Goal: Check status

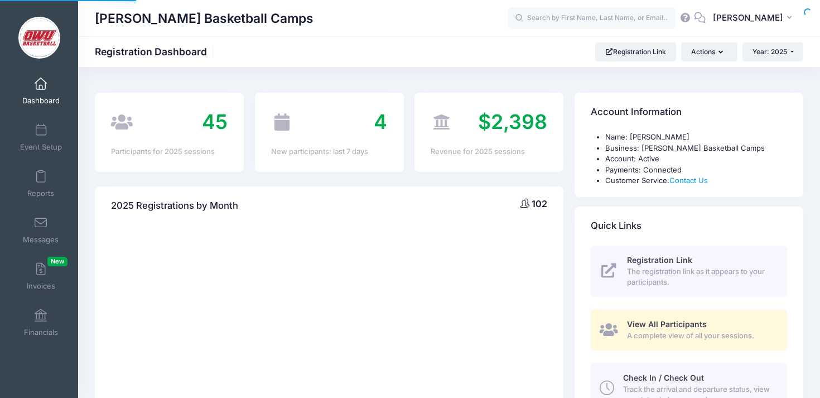
select select
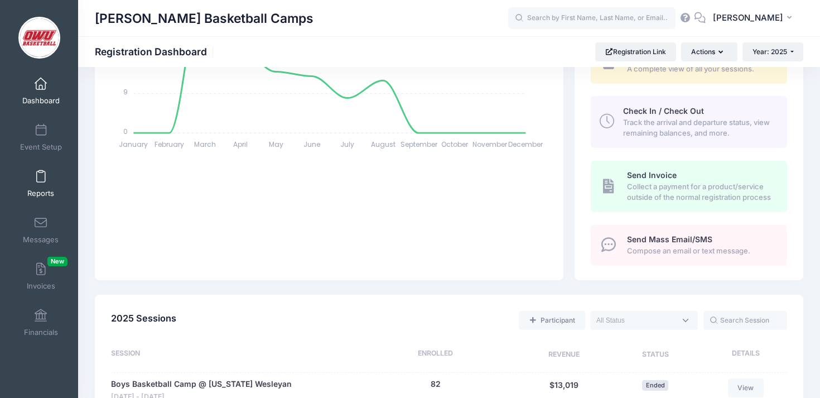
scroll to position [402, 0]
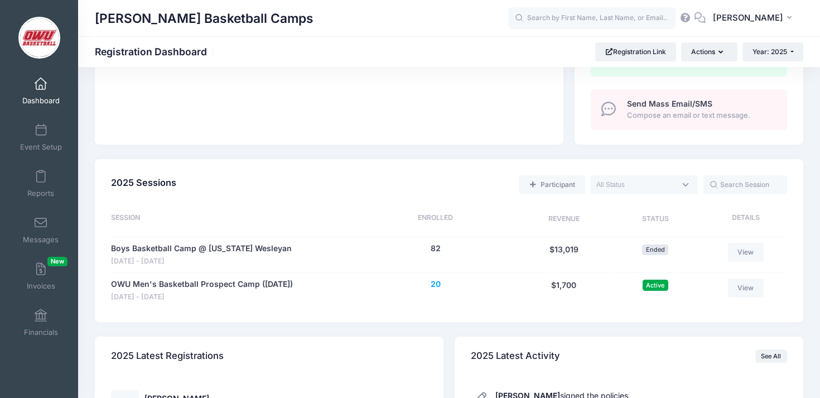
click at [436, 285] on button "20" at bounding box center [436, 284] width 10 height 12
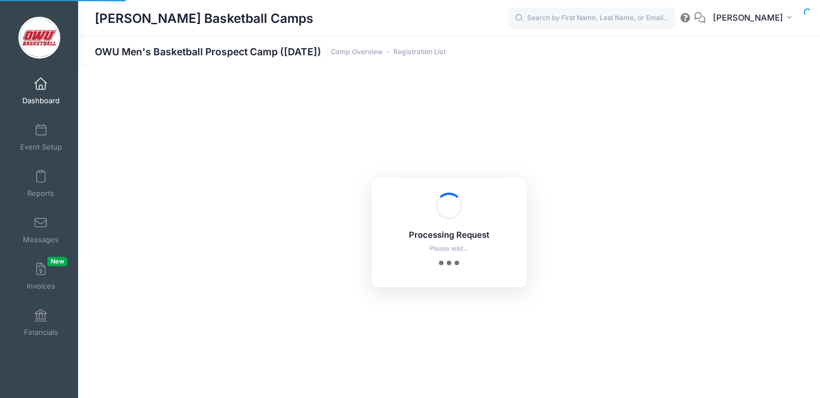
select select "10"
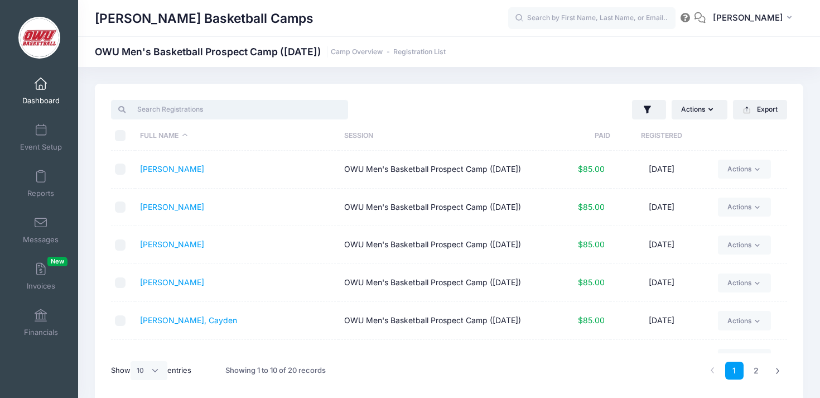
click at [225, 112] on input "search" at bounding box center [229, 109] width 237 height 19
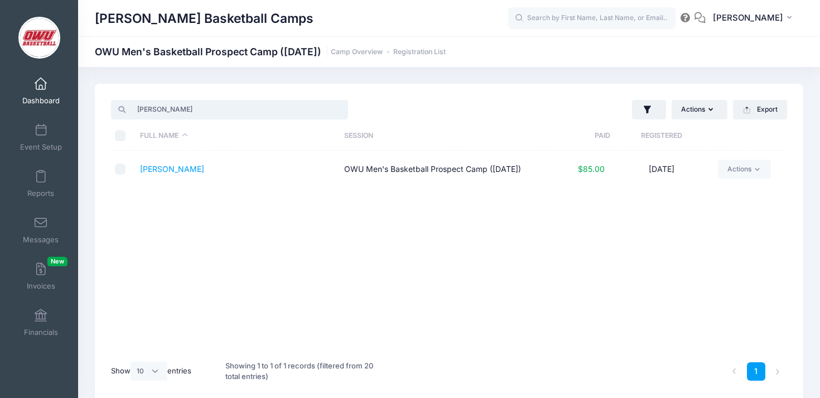
type input "[PERSON_NAME]"
click at [161, 176] on td "[PERSON_NAME]" at bounding box center [237, 169] width 204 height 37
click at [168, 171] on link "[PERSON_NAME]" at bounding box center [172, 168] width 64 height 9
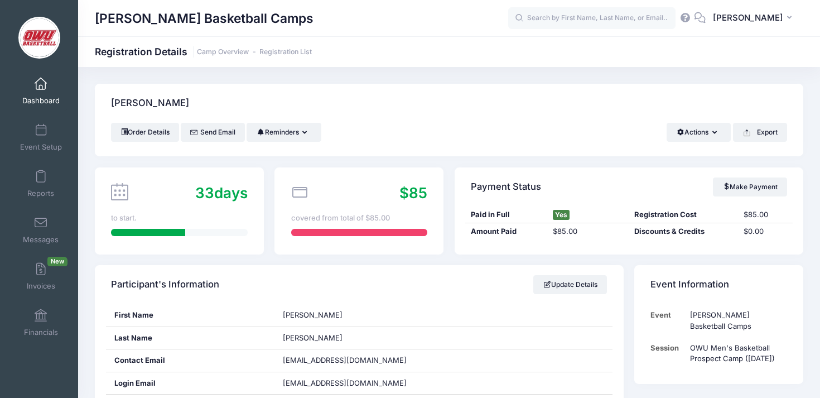
scroll to position [139, 0]
